Goal: Transaction & Acquisition: Purchase product/service

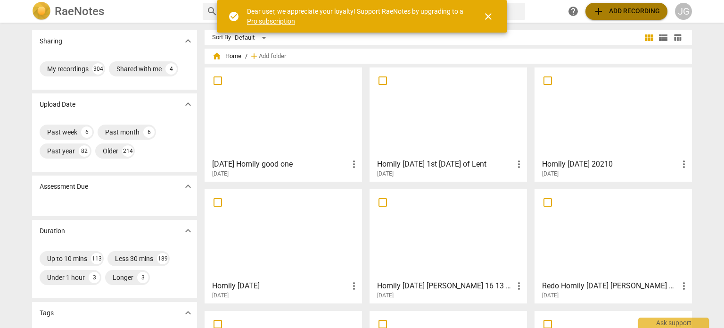
click at [630, 9] on span "add Add recording" at bounding box center [626, 11] width 67 height 11
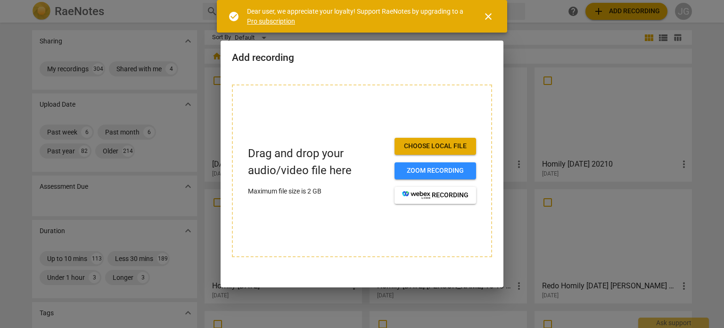
click at [444, 146] on span "Choose local file" at bounding box center [435, 145] width 66 height 9
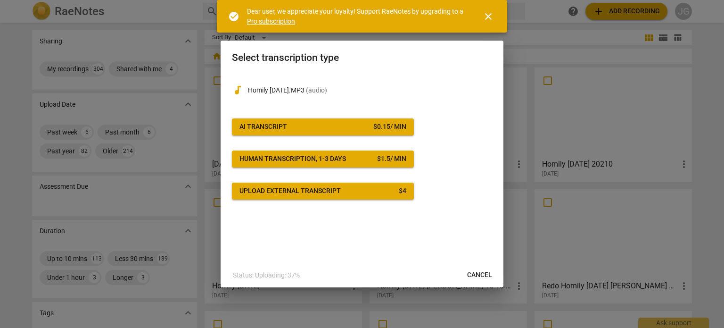
click at [360, 128] on span "AI Transcript $ 0.15 / min" at bounding box center [322, 126] width 167 height 9
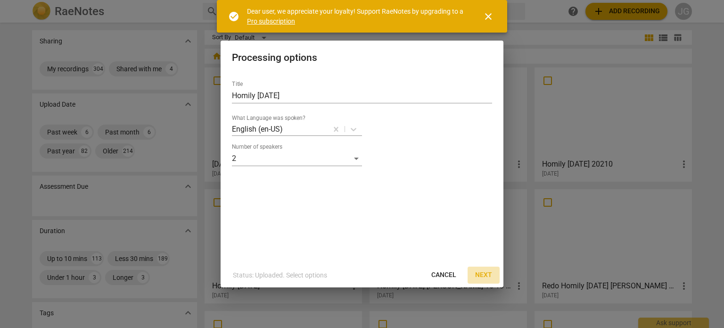
click at [484, 275] on span "Next" at bounding box center [483, 274] width 17 height 9
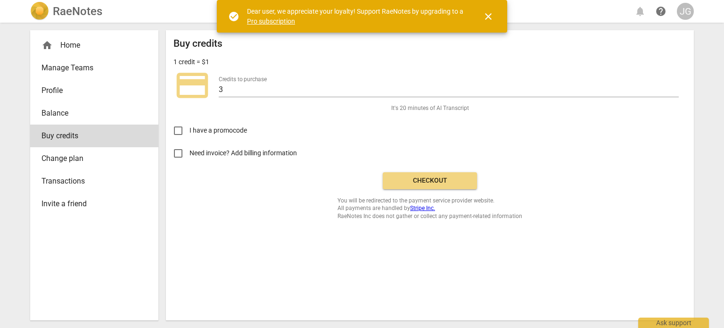
click at [415, 182] on span "Checkout" at bounding box center [429, 180] width 79 height 9
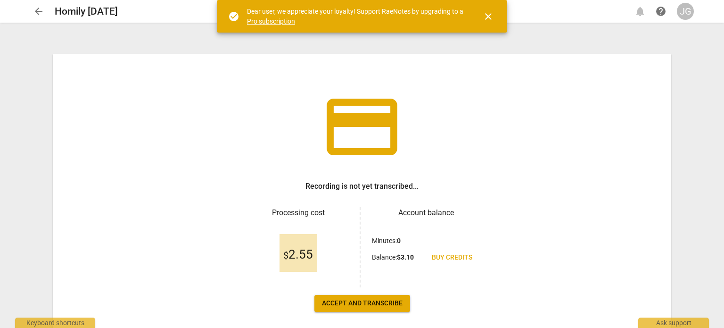
click at [360, 301] on span "Accept and transcribe" at bounding box center [362, 302] width 81 height 9
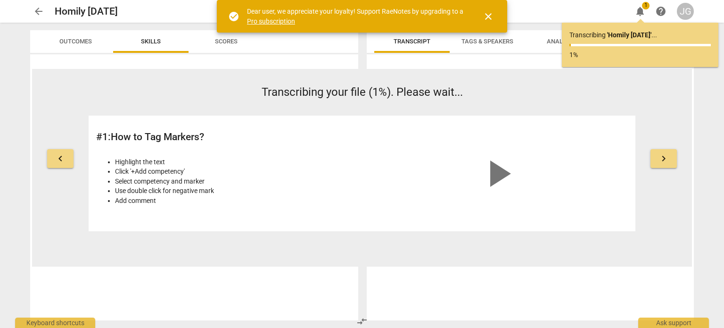
click at [491, 16] on span "close" at bounding box center [488, 16] width 11 height 11
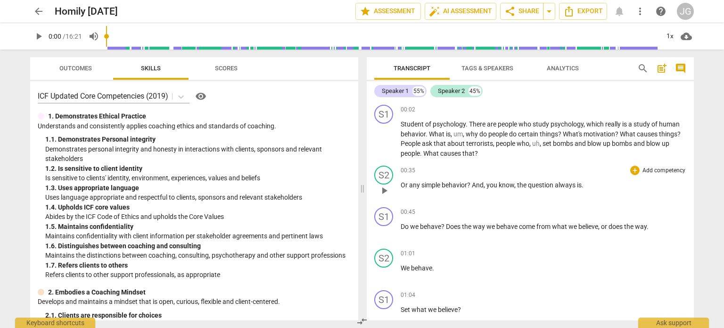
click at [401, 184] on span "Or" at bounding box center [405, 185] width 8 height 8
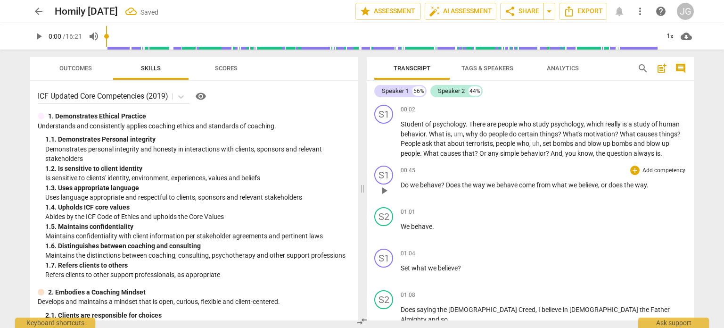
click at [401, 182] on span "Do" at bounding box center [405, 185] width 9 height 8
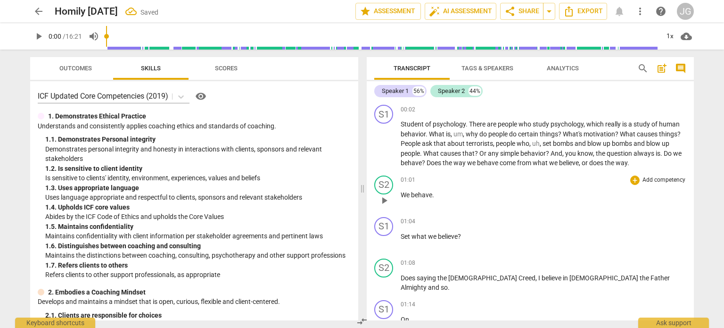
click at [401, 192] on span "We" at bounding box center [406, 195] width 10 height 8
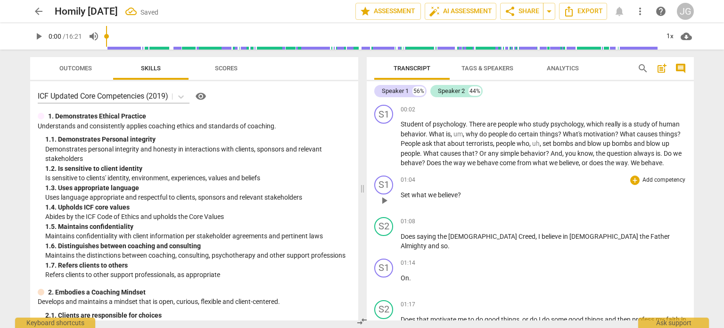
click at [401, 194] on span "Set" at bounding box center [406, 195] width 11 height 8
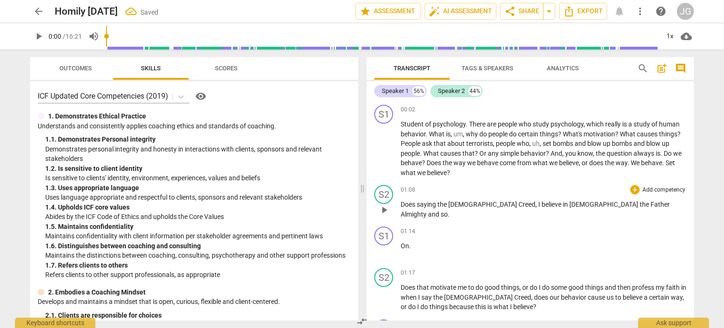
click at [401, 202] on span "Does" at bounding box center [409, 204] width 16 height 8
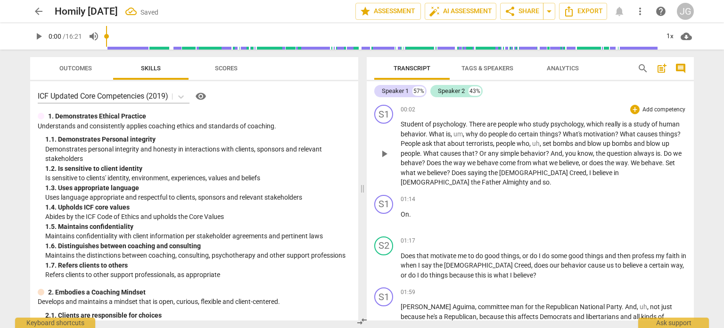
click at [402, 125] on span "Student" at bounding box center [413, 124] width 25 height 8
click at [496, 134] on span "why" at bounding box center [495, 134] width 14 height 8
click at [483, 133] on span "why" at bounding box center [480, 134] width 14 height 8
click at [401, 252] on span "Does" at bounding box center [409, 256] width 16 height 8
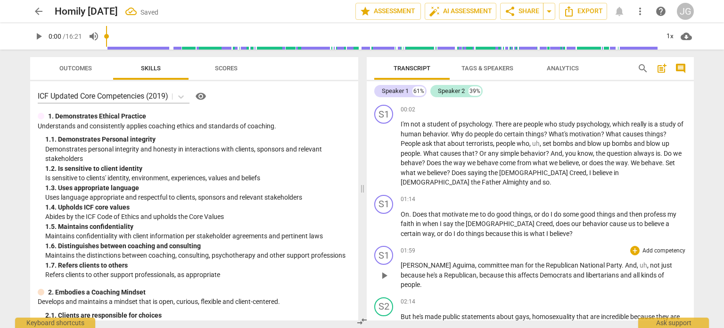
click at [402, 261] on span "[PERSON_NAME]" at bounding box center [427, 265] width 52 height 8
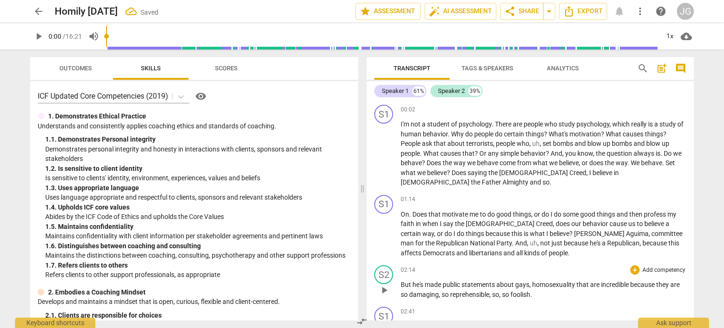
click at [401, 280] on span "But" at bounding box center [407, 284] width 12 height 8
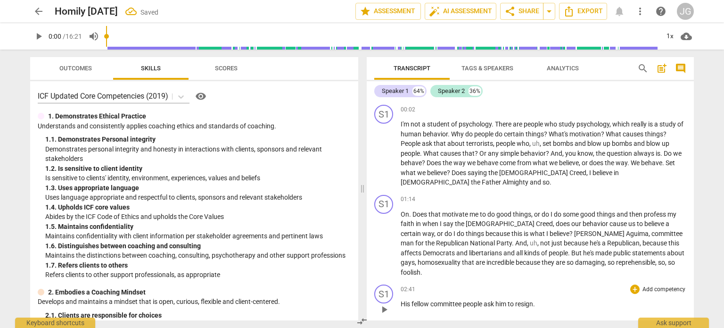
click at [402, 300] on span "His" at bounding box center [406, 304] width 11 height 8
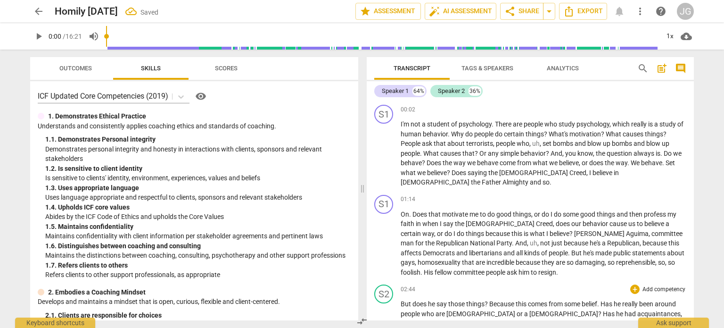
click at [401, 300] on span "But" at bounding box center [407, 304] width 12 height 8
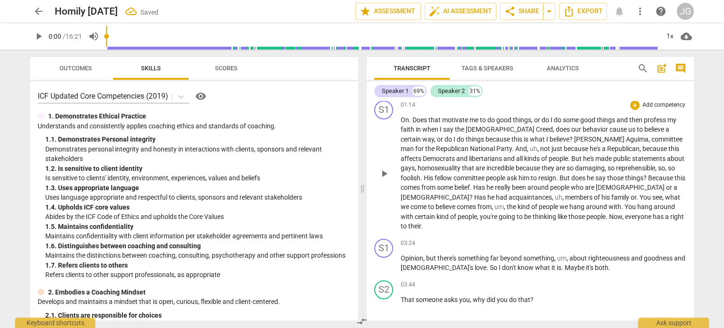
scroll to position [141, 0]
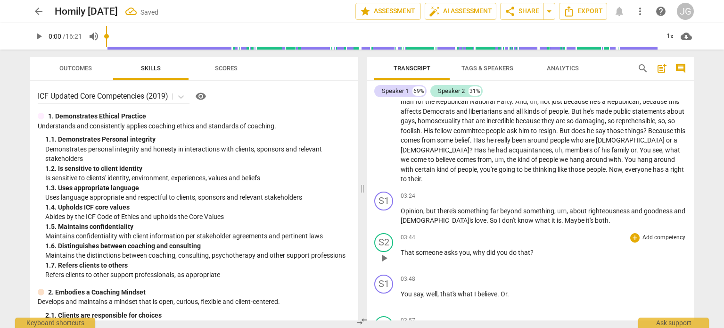
click at [402, 248] on span "That" at bounding box center [408, 252] width 15 height 8
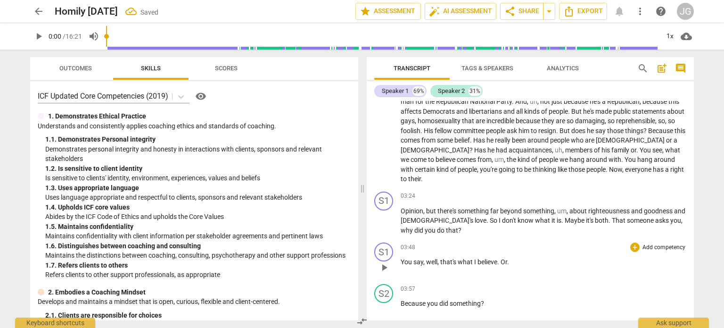
click at [402, 258] on span "You" at bounding box center [407, 262] width 13 height 8
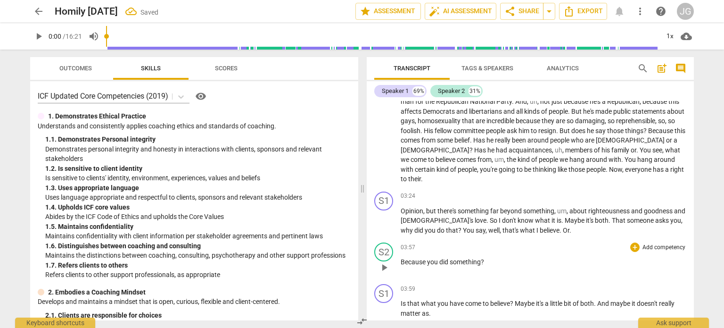
click at [402, 258] on span "Because" at bounding box center [414, 262] width 26 height 8
click at [401, 258] on span "Because" at bounding box center [414, 262] width 26 height 8
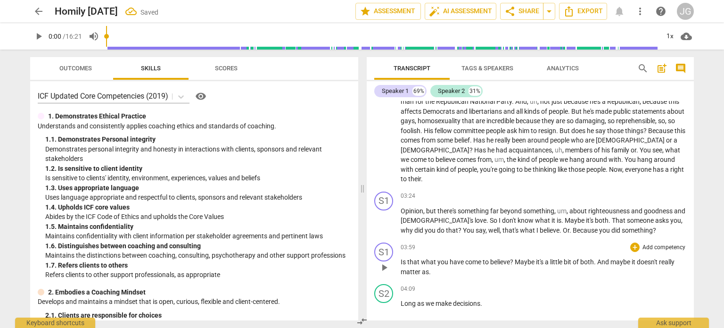
click at [401, 258] on span "Is" at bounding box center [404, 262] width 7 height 8
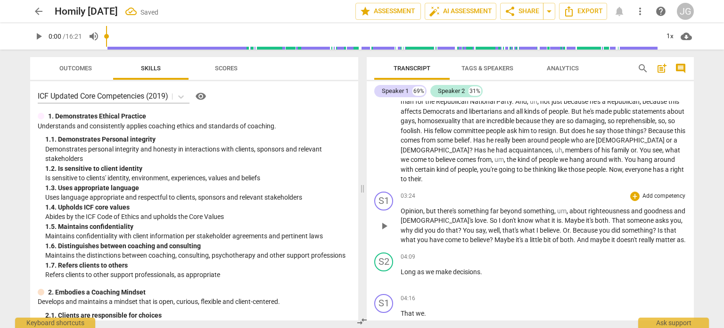
click at [401, 207] on span "Opinion" at bounding box center [412, 211] width 23 height 8
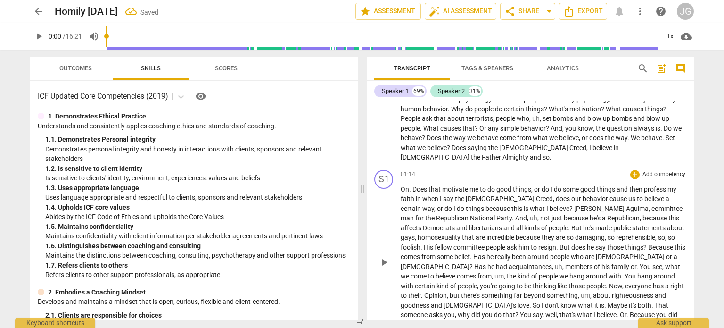
scroll to position [0, 0]
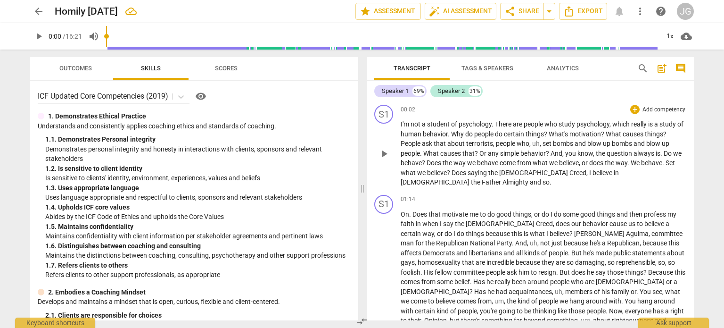
click at [604, 161] on span "does" at bounding box center [597, 163] width 16 height 8
click at [637, 161] on span "We" at bounding box center [636, 163] width 10 height 8
click at [669, 164] on span "Set" at bounding box center [666, 163] width 9 height 8
click at [470, 178] on span "." at bounding box center [470, 182] width 2 height 8
click at [404, 210] on span "On" at bounding box center [405, 214] width 8 height 8
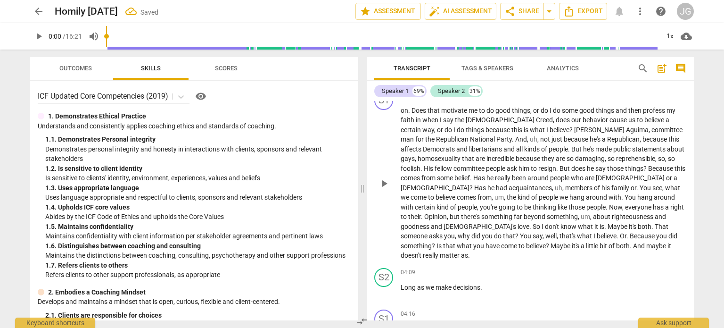
scroll to position [141, 0]
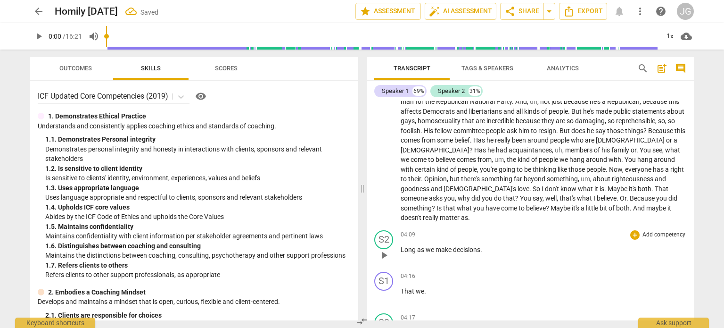
click at [496, 245] on p "Long as we make decisions ." at bounding box center [544, 250] width 286 height 10
click at [402, 287] on span "That" at bounding box center [408, 291] width 15 height 8
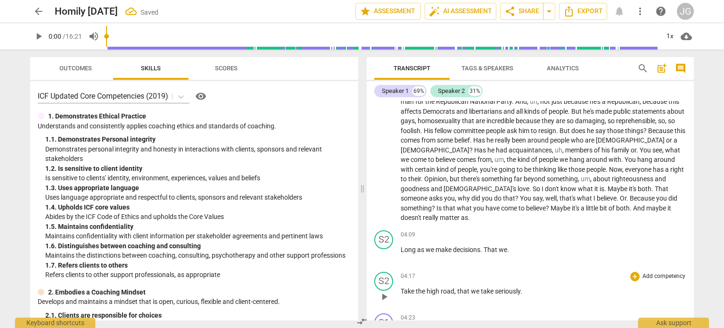
click at [401, 287] on span "Take" at bounding box center [408, 291] width 15 height 8
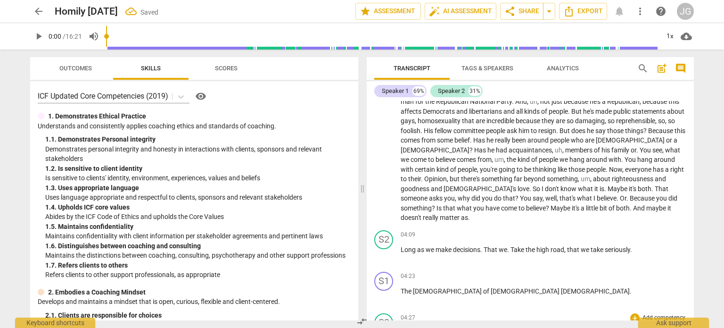
click at [401, 327] on span "Because" at bounding box center [414, 333] width 26 height 8
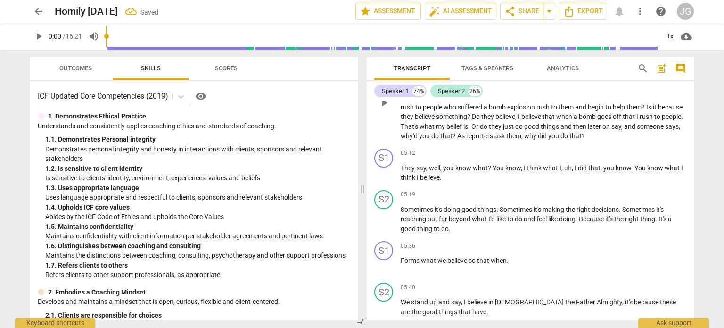
scroll to position [377, 0]
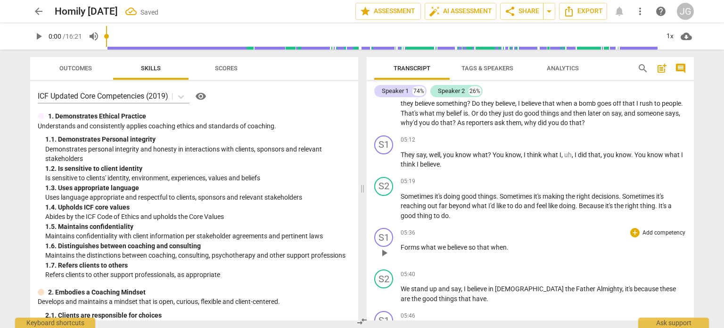
click at [401, 243] on span "Forms" at bounding box center [411, 247] width 20 height 8
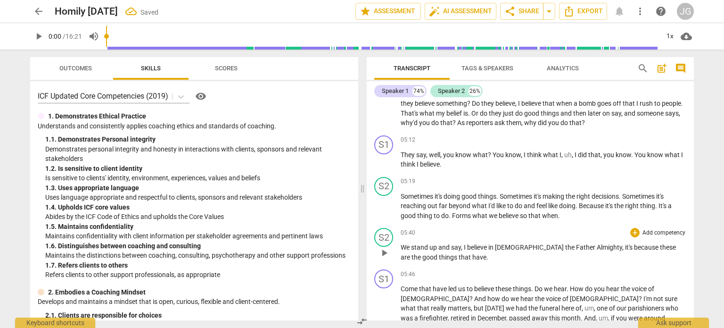
click at [401, 243] on span "We" at bounding box center [406, 247] width 10 height 8
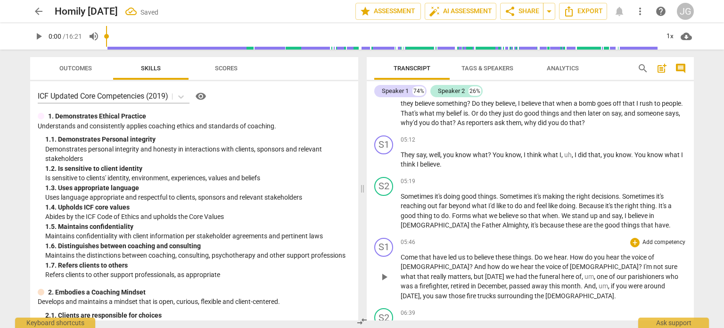
click at [401, 253] on span "Come" at bounding box center [410, 257] width 18 height 8
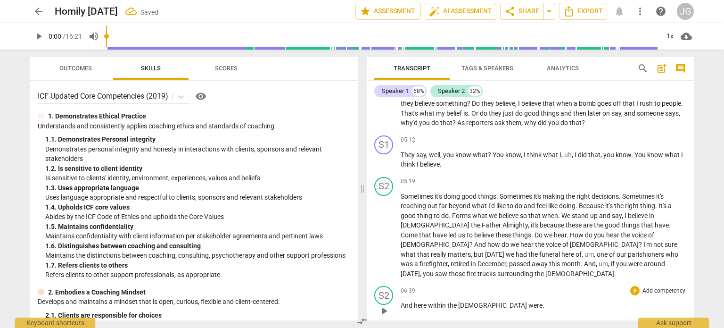
click at [401, 301] on span "And" at bounding box center [407, 305] width 13 height 8
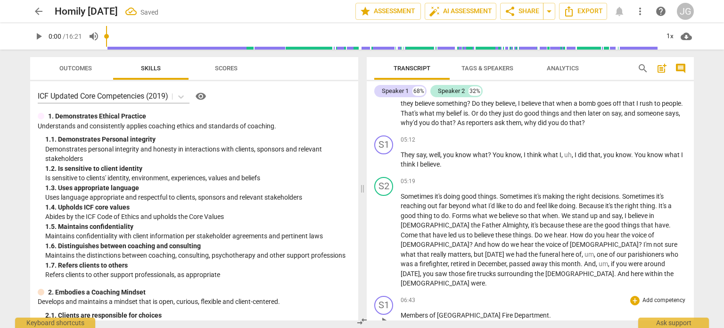
click at [401, 311] on span "Members" at bounding box center [415, 315] width 29 height 8
click at [403, 311] on span "Gathered" at bounding box center [415, 315] width 29 height 8
click at [401, 311] on span "Gathered" at bounding box center [415, 315] width 29 height 8
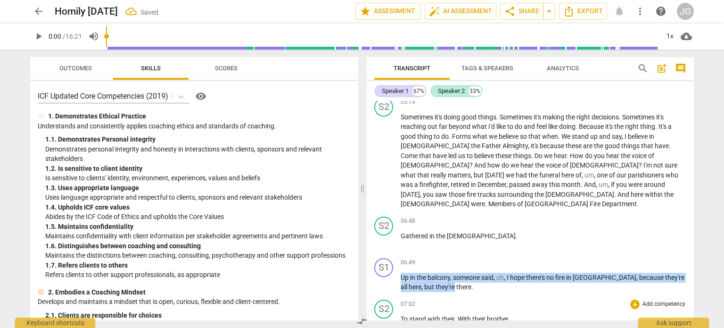
scroll to position [469, 0]
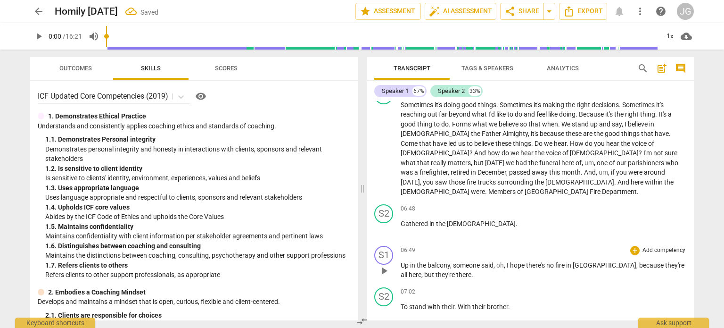
click at [403, 242] on div "S1 play_arrow pause 06:49 + Add competency keyboard_arrow_right Up in the balco…" at bounding box center [530, 262] width 327 height 41
click at [401, 261] on span "Up" at bounding box center [405, 265] width 9 height 8
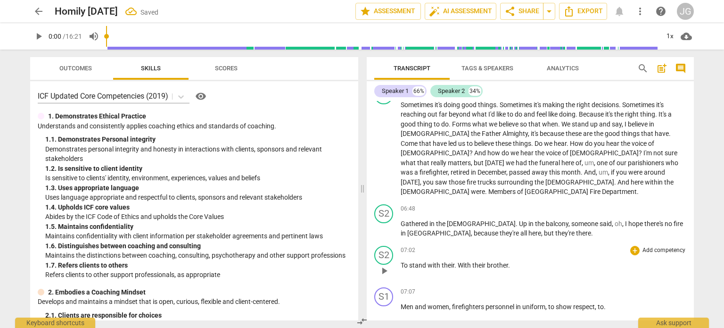
click at [401, 261] on span "To" at bounding box center [405, 265] width 8 height 8
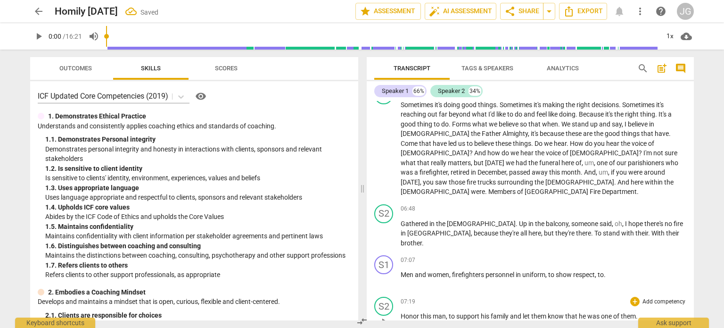
click at [401, 312] on span "Honor" at bounding box center [411, 316] width 20 height 8
click at [401, 312] on span "And" at bounding box center [407, 316] width 13 height 8
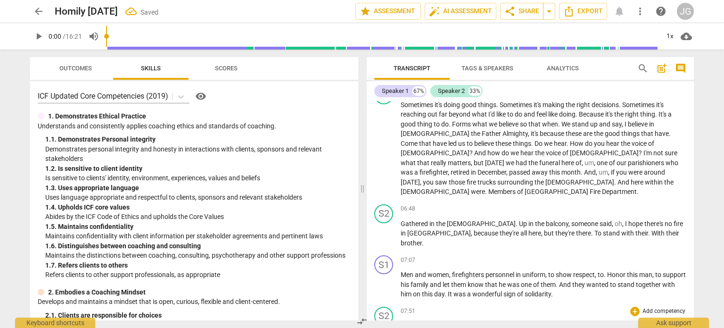
click at [401, 322] on span "There" at bounding box center [410, 326] width 18 height 8
click at [403, 322] on span "That" at bounding box center [408, 326] width 15 height 8
click at [401, 322] on span "That" at bounding box center [408, 326] width 15 height 8
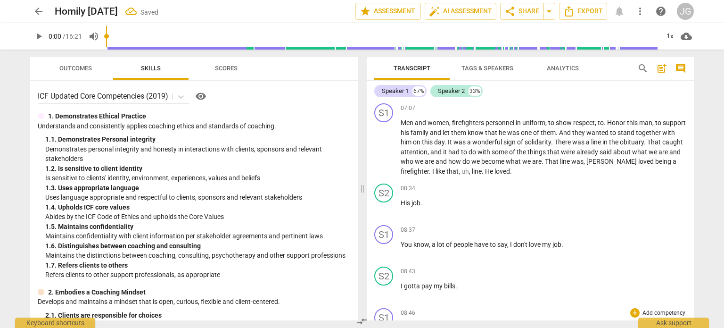
scroll to position [657, 0]
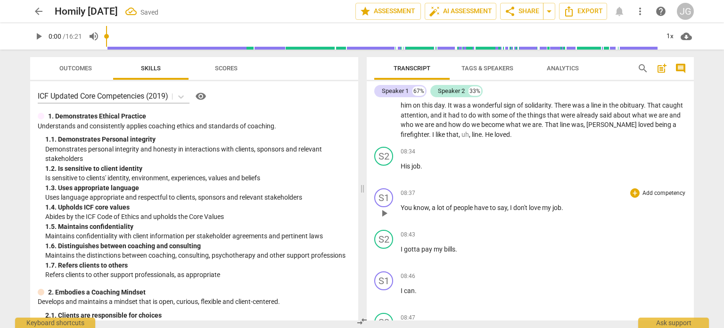
click at [402, 204] on span "You" at bounding box center [407, 208] width 13 height 8
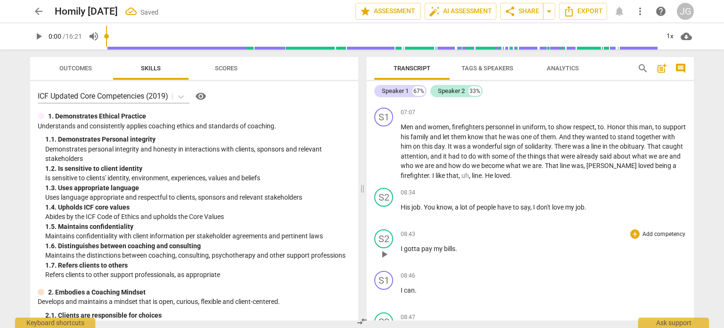
click at [401, 245] on span "I" at bounding box center [402, 249] width 3 height 8
click at [401, 245] on span "Pay" at bounding box center [407, 249] width 13 height 8
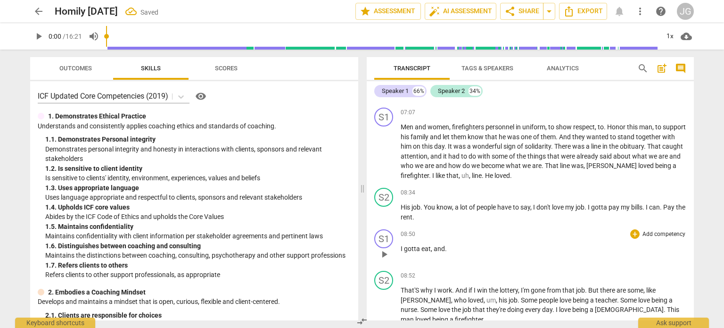
click at [399, 248] on div "play_arrow pause" at bounding box center [389, 254] width 24 height 12
click at [401, 245] on span "I" at bounding box center [402, 249] width 3 height 8
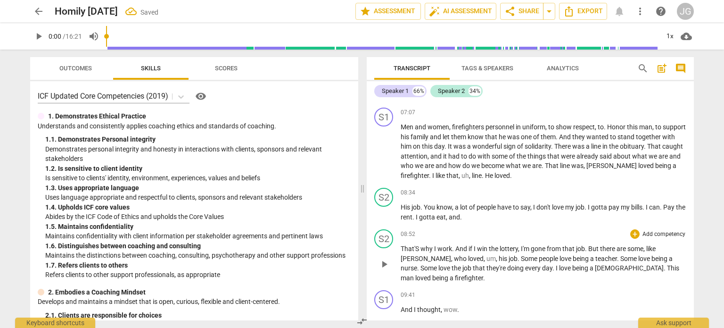
click at [403, 245] on span "That'S" at bounding box center [411, 249] width 20 height 8
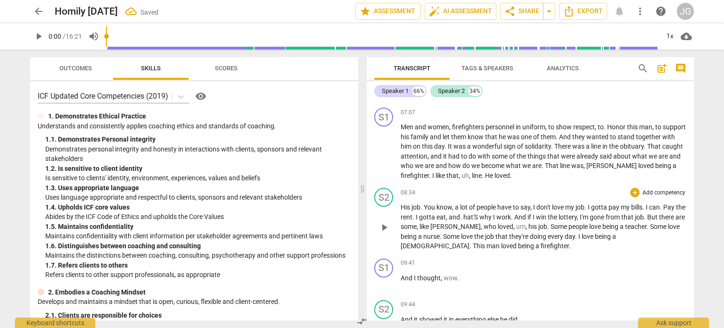
click at [463, 213] on span "." at bounding box center [461, 217] width 3 height 8
click at [496, 255] on div "S1 play_arrow pause 09:41 + Add competency keyboard_arrow_right And I thought ,…" at bounding box center [530, 275] width 327 height 41
click at [401, 315] on span "And" at bounding box center [407, 319] width 13 height 8
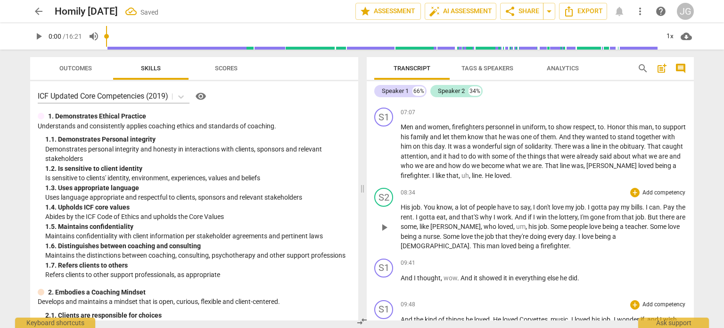
click at [402, 315] on span "And" at bounding box center [407, 319] width 13 height 8
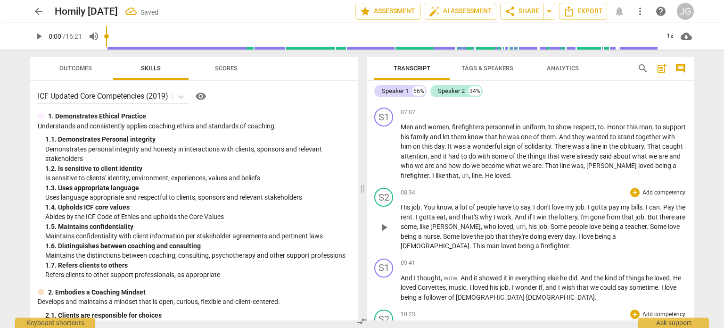
click at [401, 325] on span "I" at bounding box center [402, 329] width 3 height 8
click at [401, 325] on span "Kind" at bounding box center [408, 329] width 15 height 8
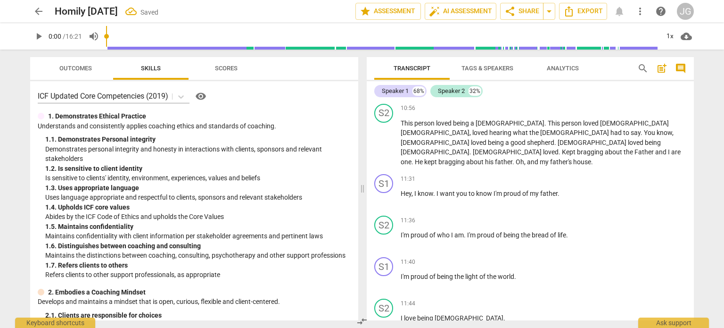
scroll to position [852, 0]
click at [401, 230] on span "I'm" at bounding box center [406, 234] width 10 height 8
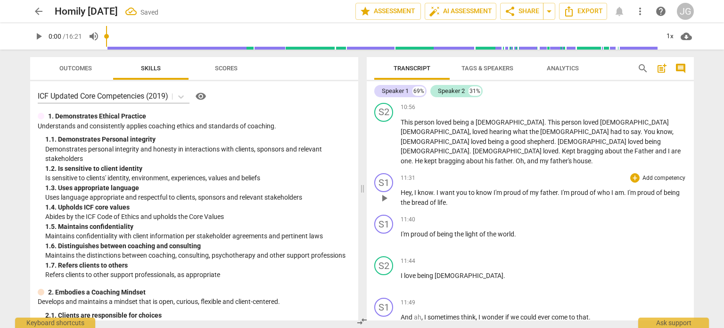
click at [400, 173] on div "S1 play_arrow pause" at bounding box center [387, 190] width 26 height 34
click at [401, 189] on span "Hey" at bounding box center [406, 193] width 11 height 8
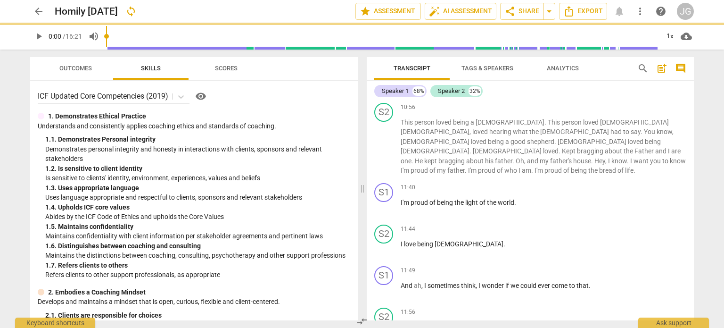
scroll to position [820, 0]
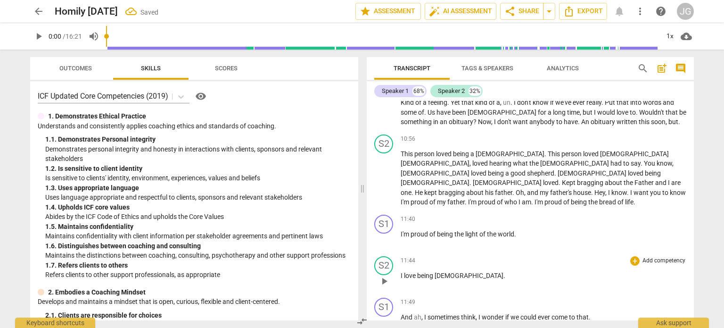
click at [401, 271] on span "I" at bounding box center [402, 275] width 3 height 8
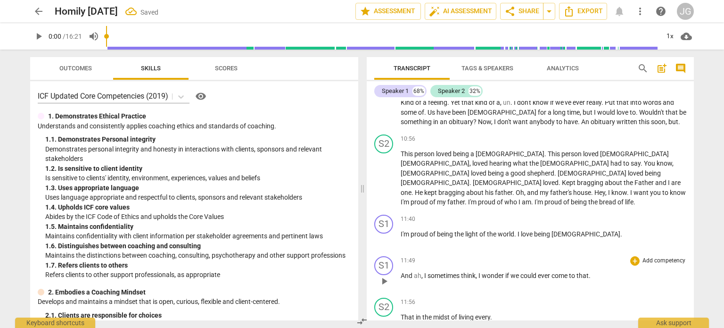
click at [402, 271] on span "And" at bounding box center [407, 275] width 13 height 8
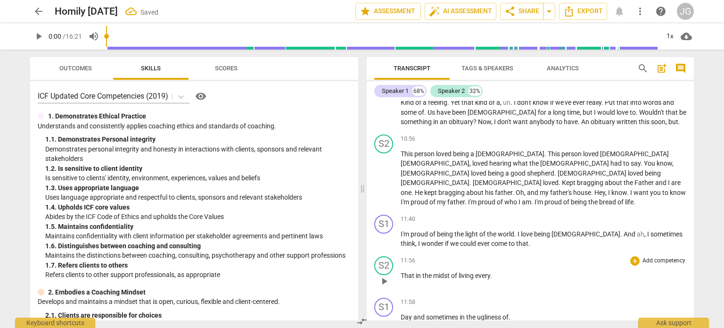
click at [401, 271] on span "That" at bounding box center [408, 275] width 15 height 8
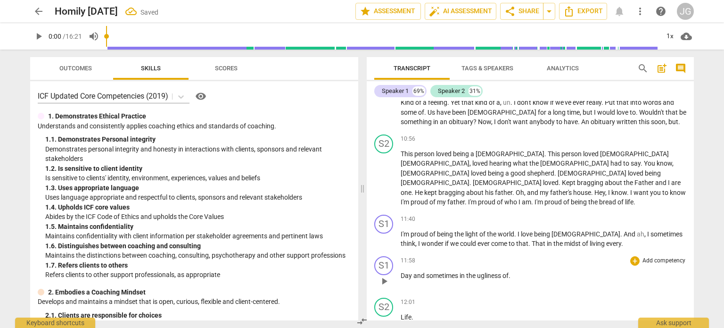
click at [401, 271] on span "Day" at bounding box center [407, 275] width 13 height 8
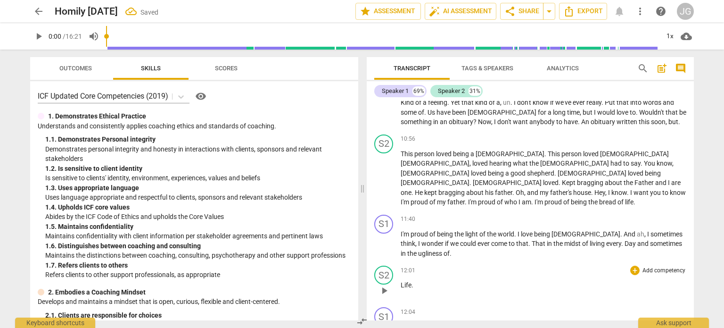
click at [401, 281] on span "Life" at bounding box center [406, 285] width 11 height 8
click at [401, 281] on span "And" at bounding box center [407, 285] width 13 height 8
click at [401, 281] on span "Things" at bounding box center [411, 285] width 21 height 8
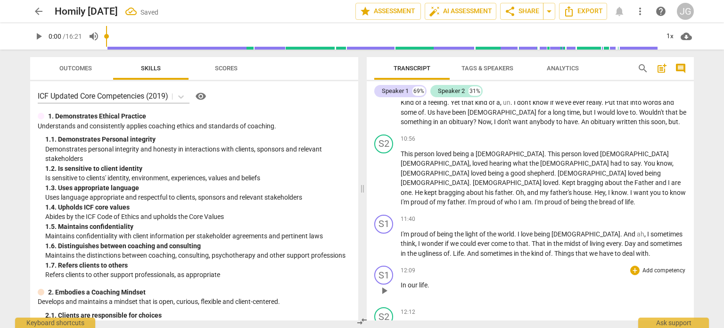
click at [400, 284] on div "play_arrow pause" at bounding box center [389, 290] width 24 height 12
click at [401, 281] on span "In" at bounding box center [404, 285] width 7 height 8
click at [402, 281] on span "In" at bounding box center [404, 285] width 7 height 8
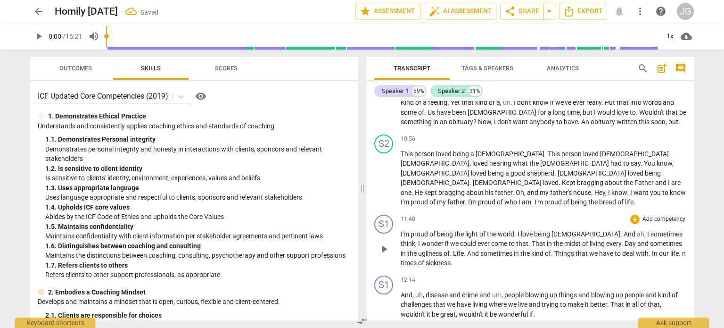
click at [682, 249] on span "n" at bounding box center [684, 253] width 4 height 8
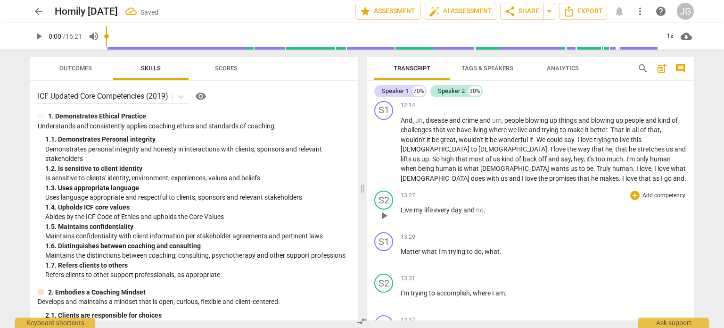
scroll to position [1056, 0]
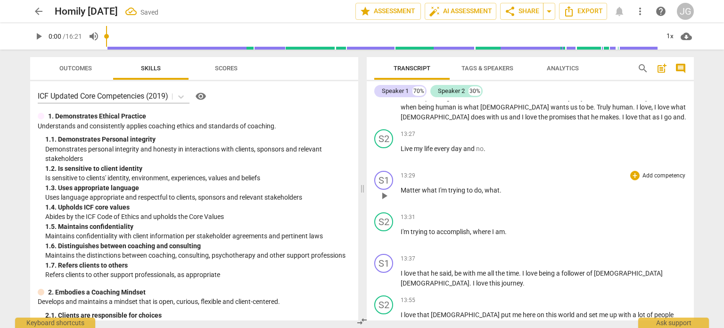
click at [402, 186] on span "Matter" at bounding box center [411, 190] width 21 height 8
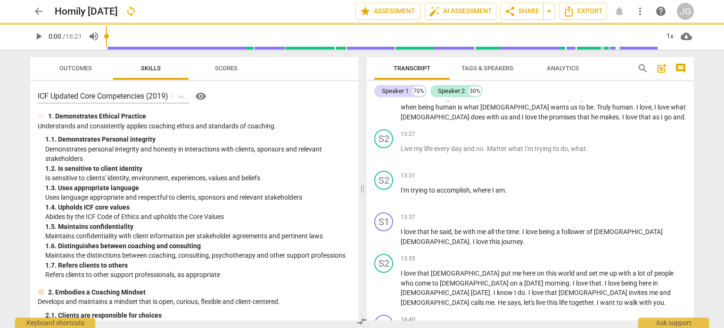
scroll to position [1014, 0]
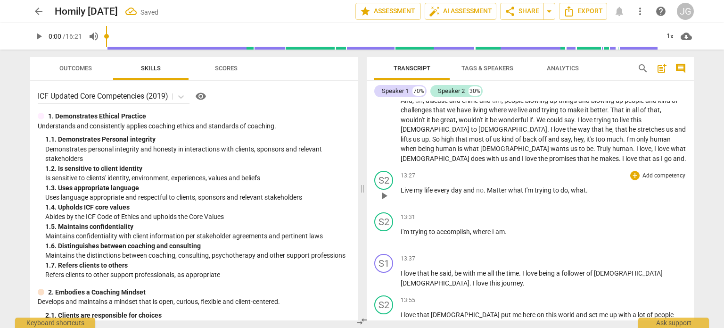
click at [401, 186] on span "Live" at bounding box center [407, 190] width 13 height 8
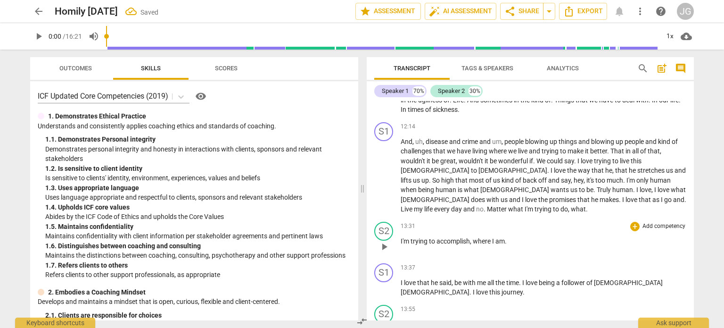
click at [400, 222] on div "S2 play_arrow pause" at bounding box center [387, 239] width 26 height 34
click at [401, 237] on span "I'm" at bounding box center [406, 241] width 10 height 8
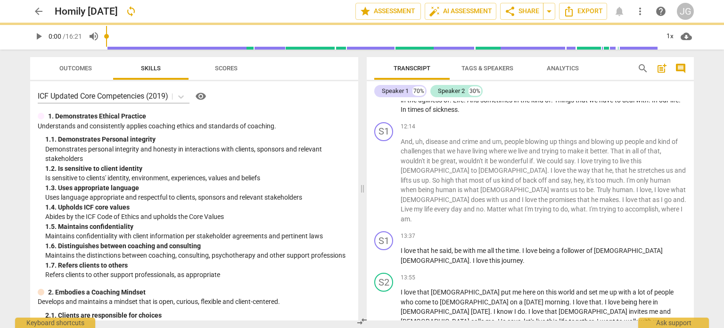
scroll to position [942, 0]
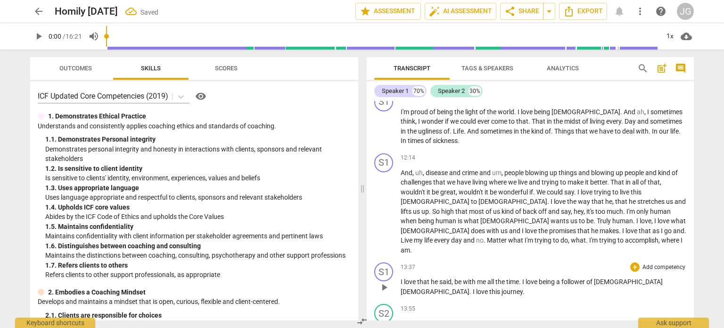
click at [399, 262] on div "S1 play_arrow pause" at bounding box center [387, 279] width 26 height 34
click at [401, 278] on span "I" at bounding box center [402, 282] width 3 height 8
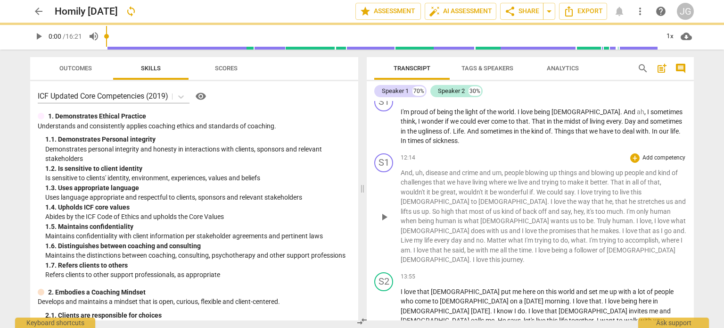
scroll to position [911, 0]
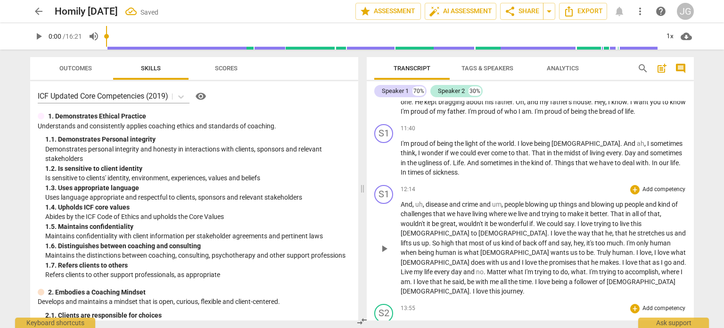
click at [401, 319] on span "I" at bounding box center [402, 323] width 3 height 8
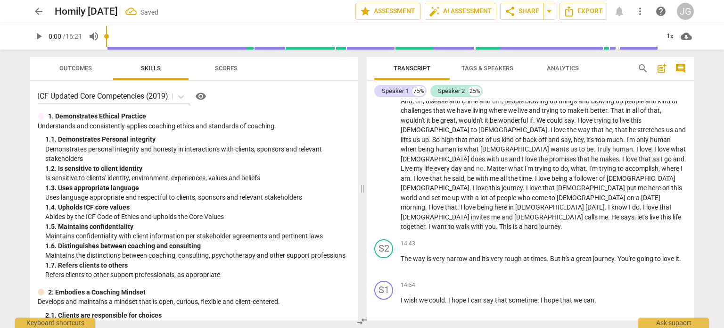
scroll to position [1052, 0]
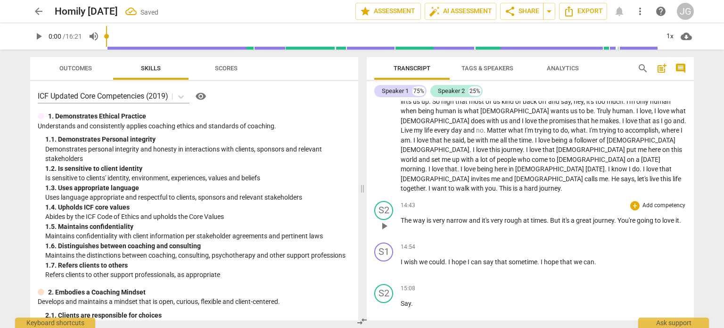
click at [401, 216] on span "The" at bounding box center [407, 220] width 12 height 8
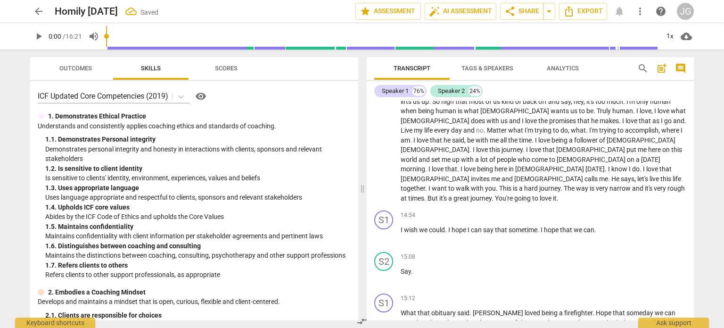
scroll to position [1020, 0]
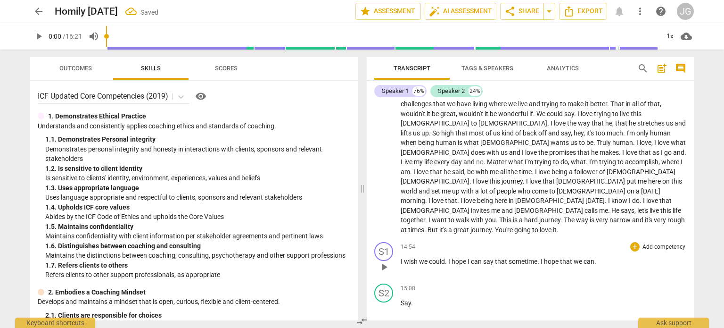
click at [401, 257] on span "I" at bounding box center [402, 261] width 3 height 8
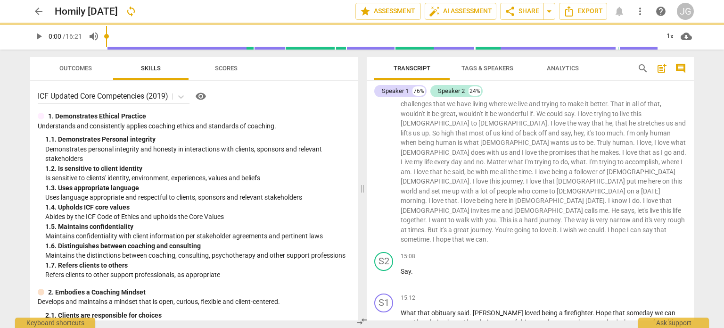
scroll to position [989, 0]
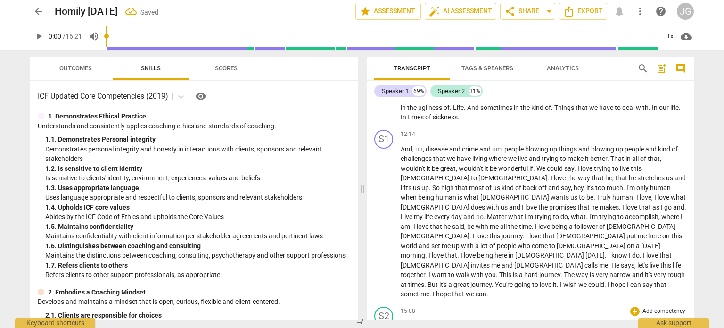
click at [403, 322] on span "Say" at bounding box center [406, 326] width 10 height 8
click at [401, 322] on span "Say" at bounding box center [406, 326] width 10 height 8
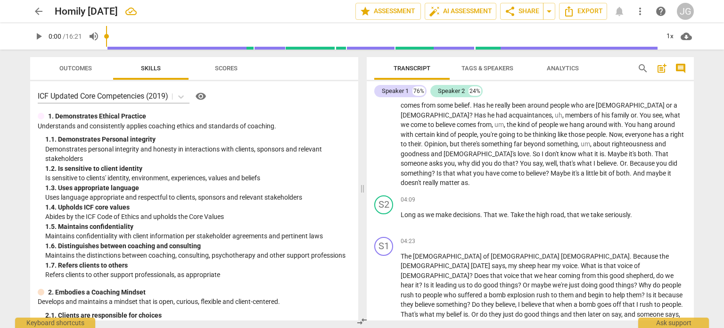
scroll to position [142, 0]
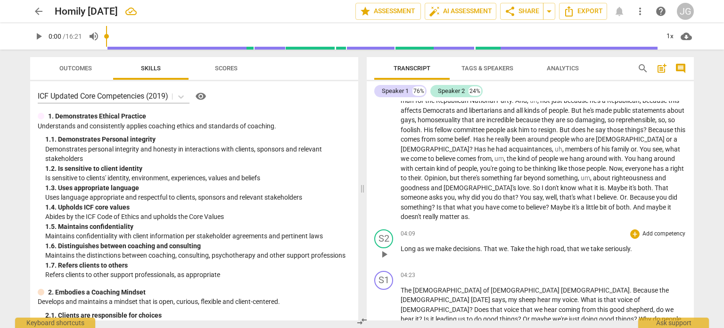
click at [401, 245] on span "Long" at bounding box center [409, 249] width 16 height 8
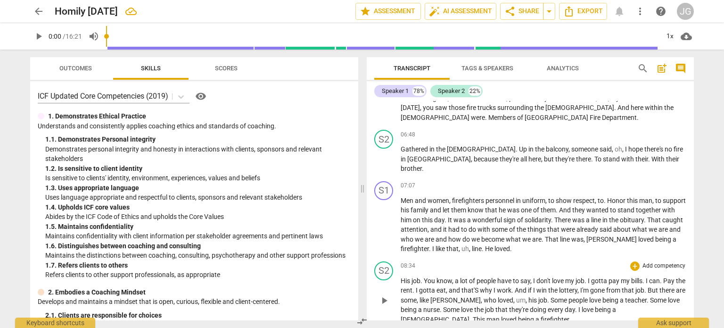
scroll to position [566, 0]
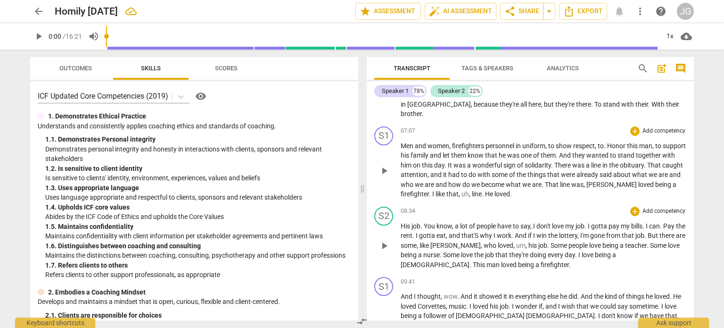
click at [638, 181] on span "[PERSON_NAME]" at bounding box center [612, 185] width 52 height 8
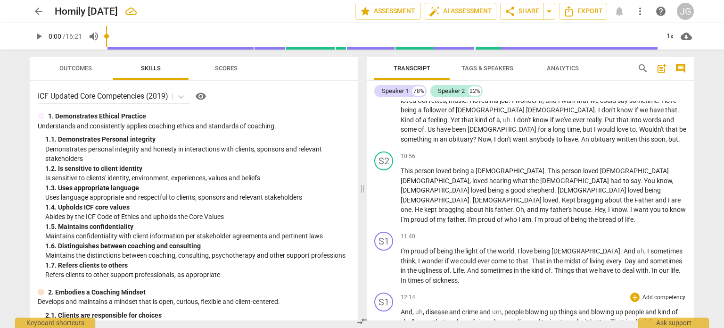
scroll to position [677, 0]
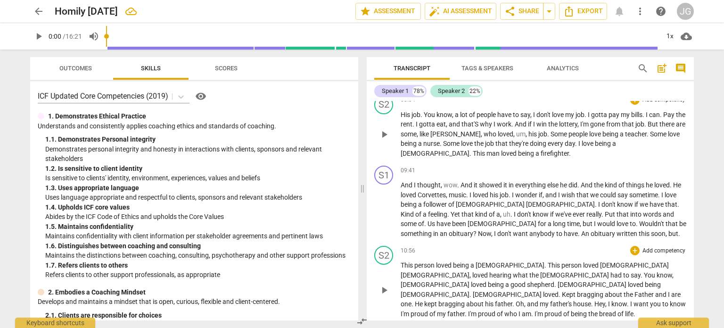
click at [402, 261] on span "This" at bounding box center [408, 265] width 14 height 8
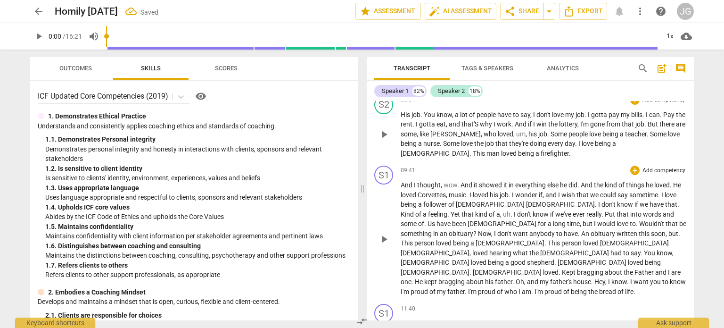
click at [678, 230] on span "." at bounding box center [679, 234] width 2 height 8
click at [554, 258] on span "." at bounding box center [555, 262] width 3 height 8
click at [558, 258] on span "[DEMOGRAPHIC_DATA]" at bounding box center [592, 262] width 69 height 8
